Goal: Task Accomplishment & Management: Understand process/instructions

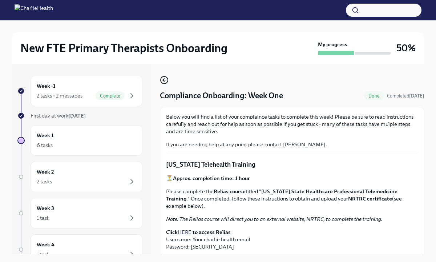
click at [165, 84] on icon "button" at bounding box center [164, 80] width 9 height 9
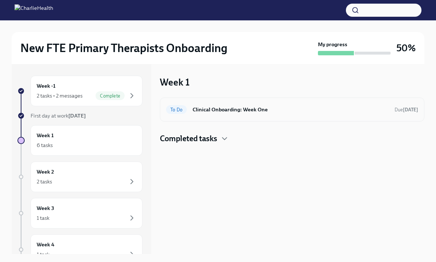
click at [232, 108] on h6 "Clinical Onboarding: Week One" at bounding box center [291, 109] width 196 height 8
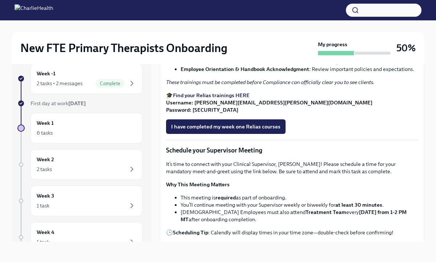
scroll to position [371, 0]
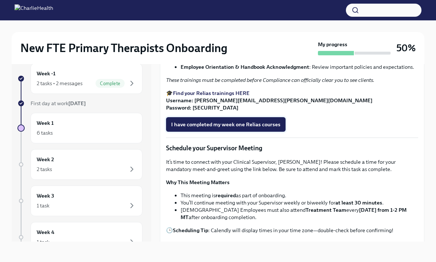
click at [207, 128] on span "I have completed my week one Relias courses" at bounding box center [225, 124] width 109 height 7
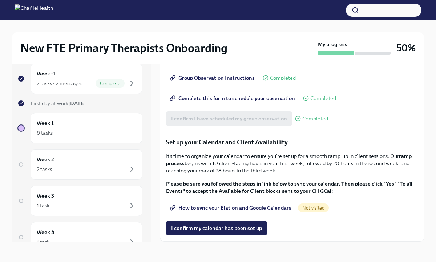
scroll to position [959, 0]
click at [87, 124] on div "Week 1 6 tasks" at bounding box center [87, 128] width 100 height 18
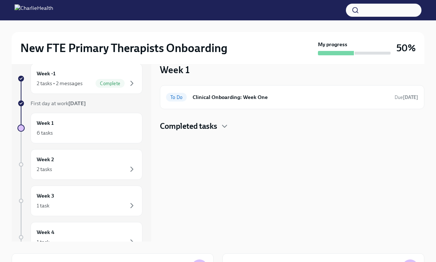
click at [202, 125] on h4 "Completed tasks" at bounding box center [188, 126] width 57 height 11
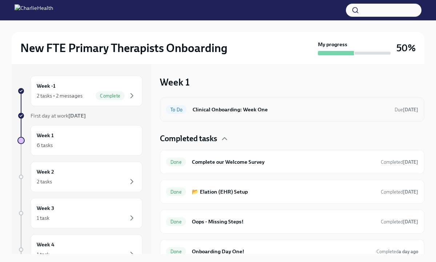
click at [242, 112] on h6 "Clinical Onboarding: Week One" at bounding box center [291, 109] width 196 height 8
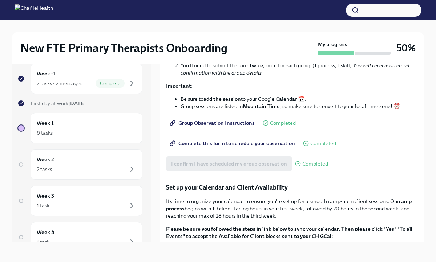
scroll to position [959, 0]
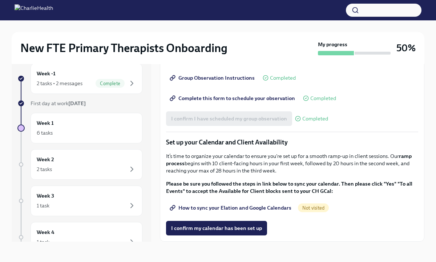
click at [230, 207] on span "How to sync your Elation and Google Calendars" at bounding box center [231, 207] width 120 height 7
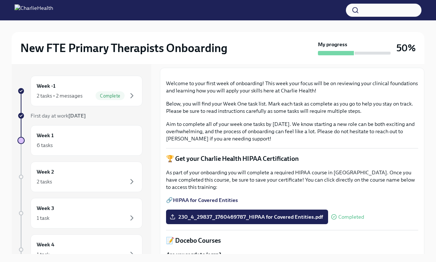
scroll to position [0, 0]
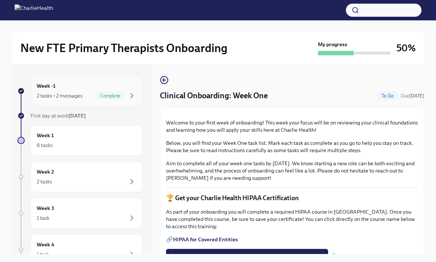
click at [79, 92] on div "2 tasks • 2 messages" at bounding box center [60, 95] width 46 height 7
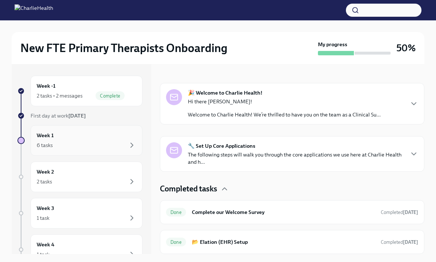
click at [68, 143] on div "6 tasks" at bounding box center [87, 145] width 100 height 9
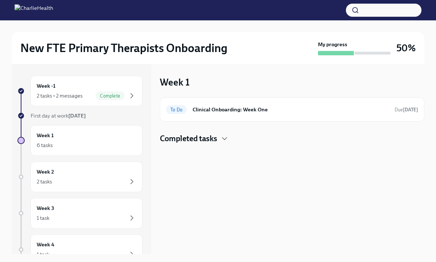
click at [183, 141] on h4 "Completed tasks" at bounding box center [188, 138] width 57 height 11
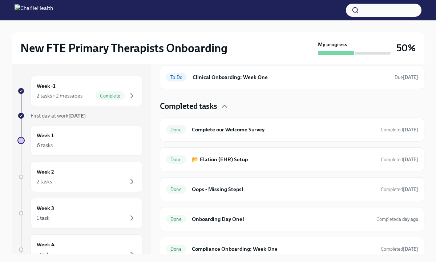
scroll to position [39, 0]
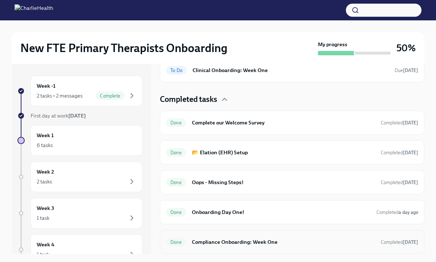
click at [206, 243] on h6 "Compliance Onboarding: Week One" at bounding box center [283, 242] width 183 height 8
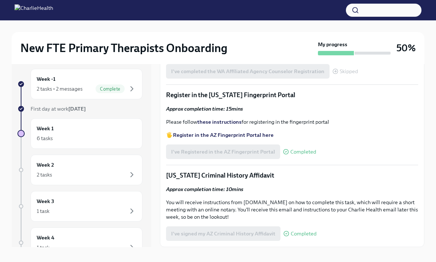
scroll to position [7, 0]
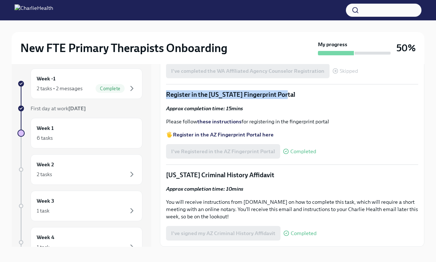
drag, startPoint x: 286, startPoint y: 93, endPoint x: 168, endPoint y: 91, distance: 117.8
click at [168, 91] on p "Register in the [US_STATE] Fingerprint Portal" at bounding box center [292, 94] width 252 height 9
copy p "Register in the [US_STATE] Fingerprint Portal"
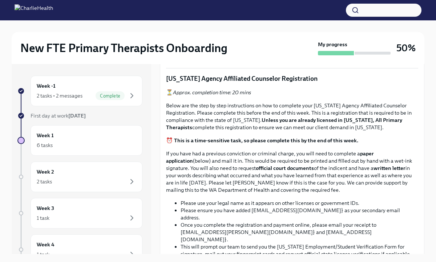
scroll to position [0, 0]
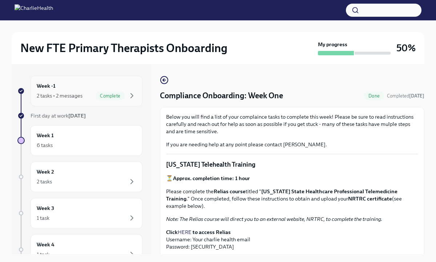
click at [67, 96] on div "2 tasks • 2 messages" at bounding box center [60, 95] width 46 height 7
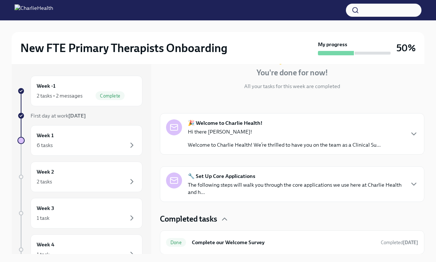
scroll to position [100, 0]
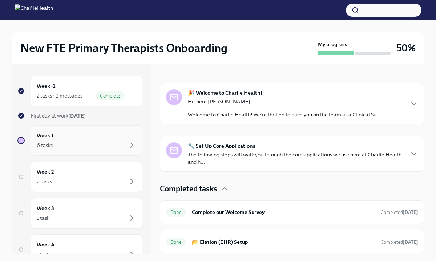
click at [70, 136] on div "Week 1 6 tasks" at bounding box center [87, 140] width 100 height 18
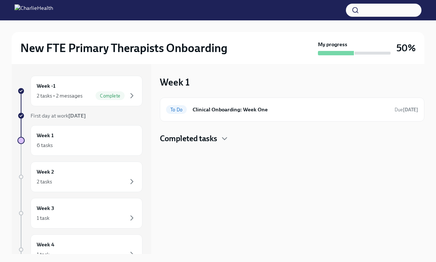
click at [198, 136] on h4 "Completed tasks" at bounding box center [188, 138] width 57 height 11
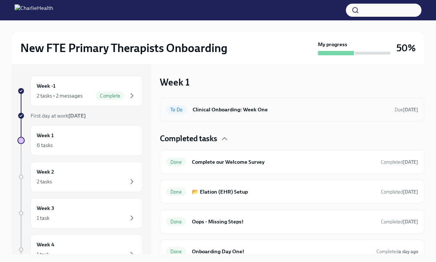
click at [246, 104] on div "To Do Clinical Onboarding: Week One Due [DATE]" at bounding box center [292, 110] width 252 height 12
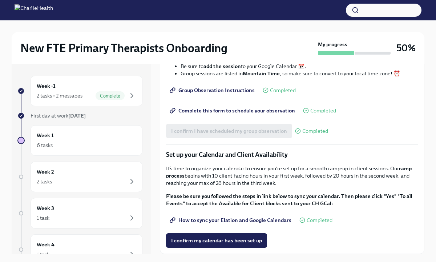
scroll to position [12, 0]
